Goal: Task Accomplishment & Management: Manage account settings

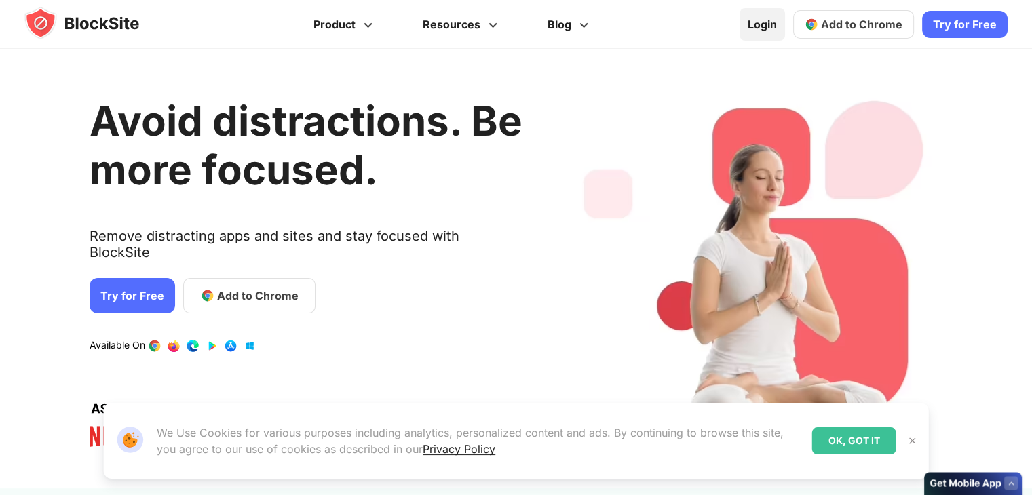
click at [760, 28] on link "Login" at bounding box center [761, 24] width 45 height 33
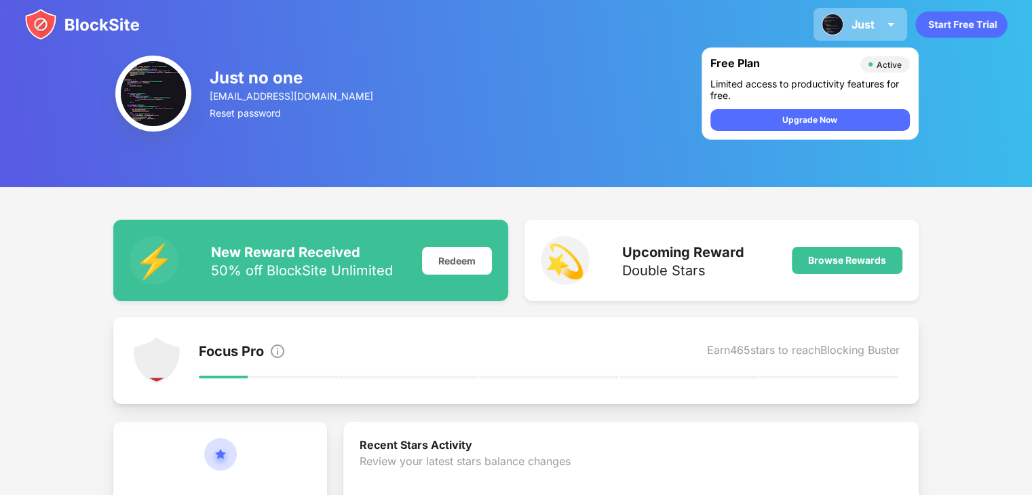
click at [857, 21] on div "Just" at bounding box center [862, 25] width 23 height 14
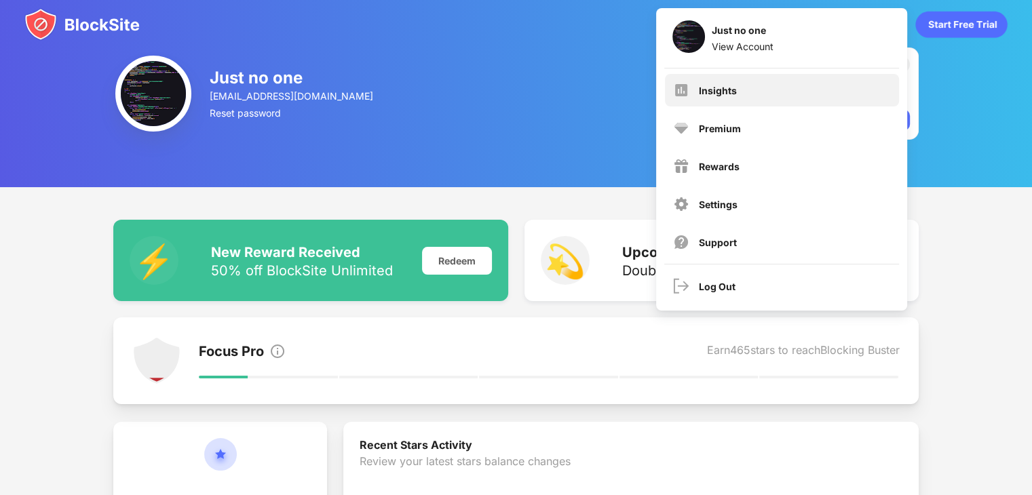
click at [718, 76] on div "Insights" at bounding box center [782, 90] width 234 height 33
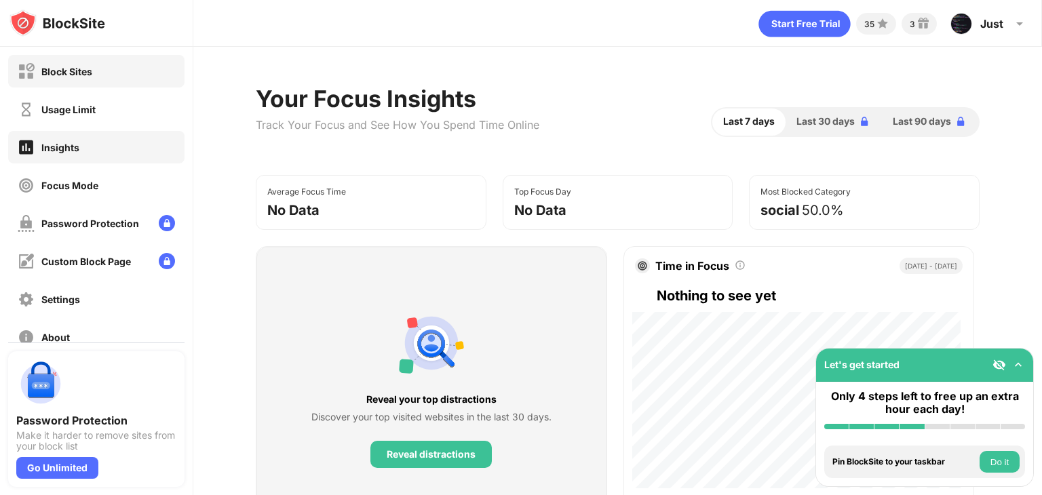
click at [128, 61] on div "Block Sites" at bounding box center [96, 71] width 176 height 33
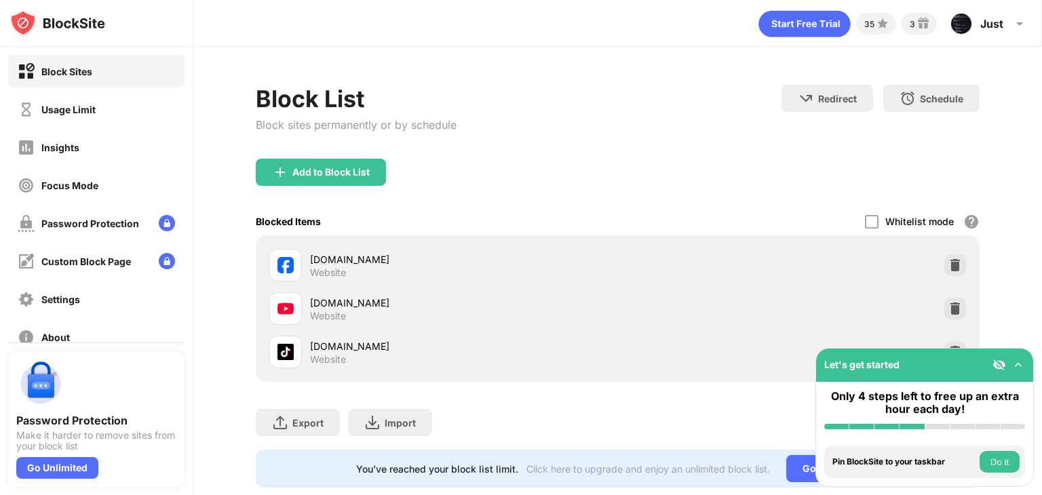
scroll to position [40, 0]
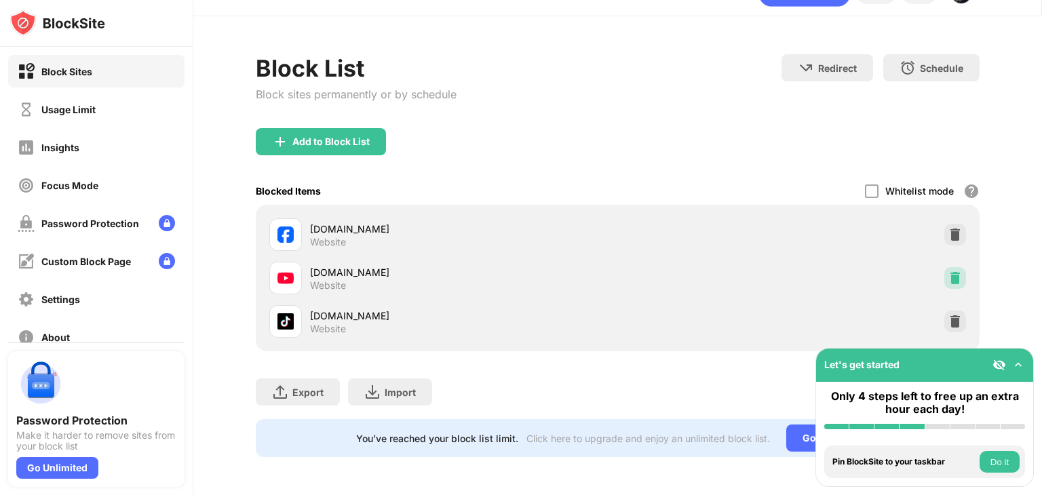
click at [948, 271] on img at bounding box center [955, 278] width 14 height 14
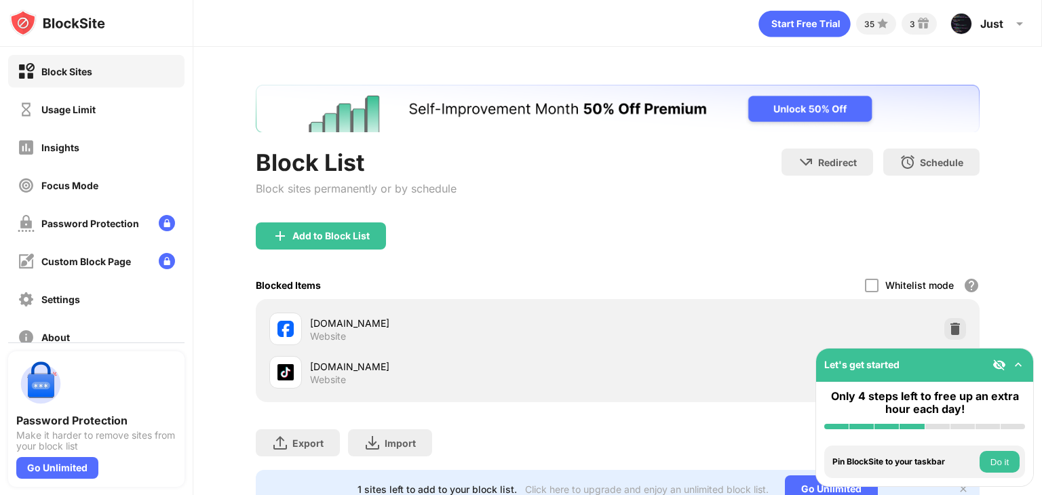
scroll to position [0, 0]
